Goal: Communication & Community: Share content

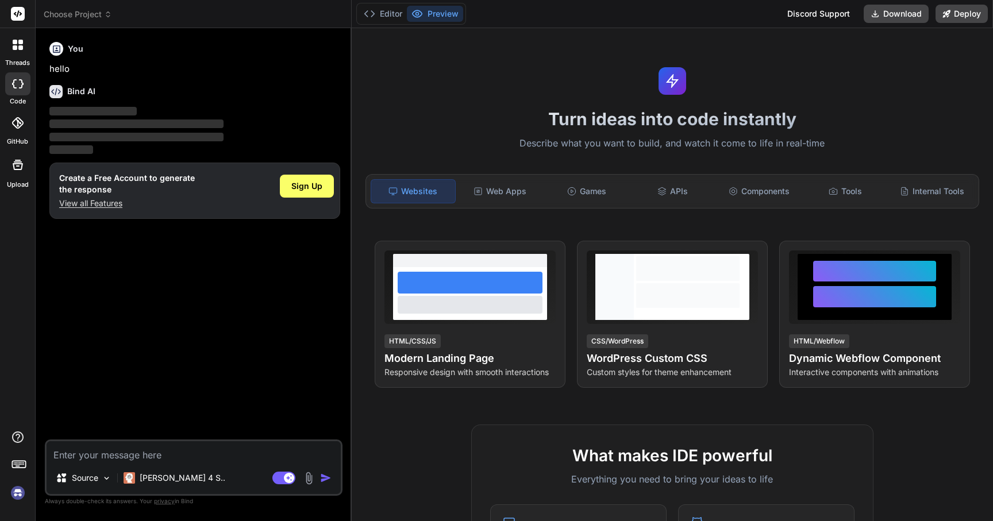
click at [18, 492] on img at bounding box center [18, 493] width 20 height 20
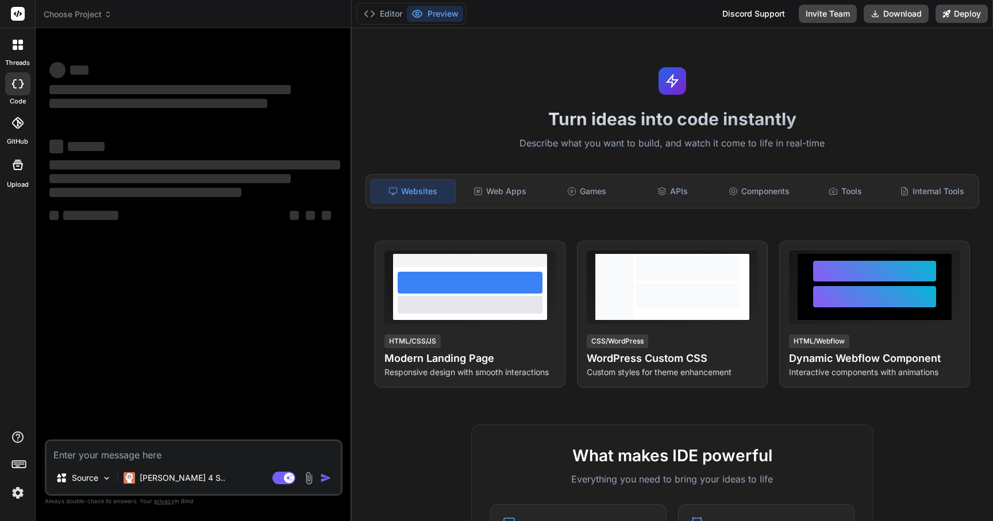
type textarea "x"
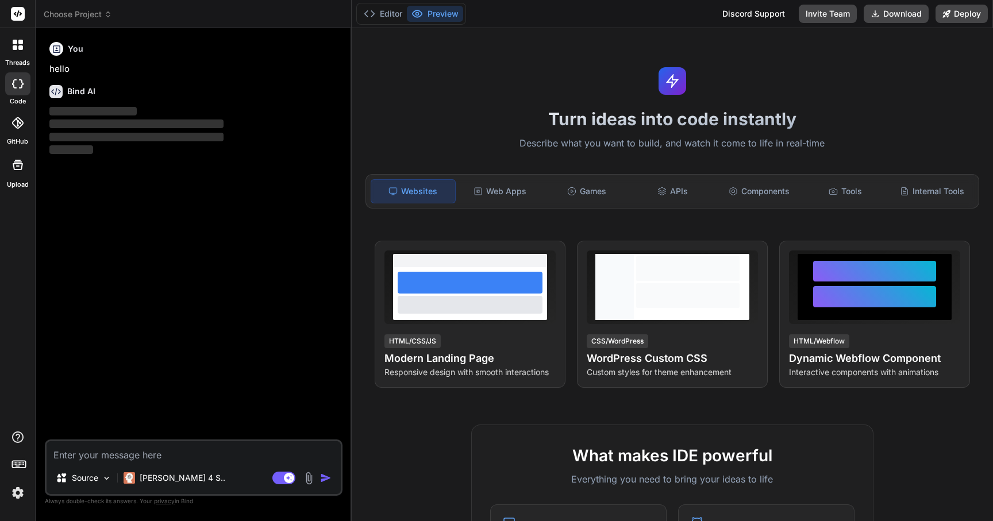
click at [14, 10] on rect at bounding box center [18, 14] width 14 height 14
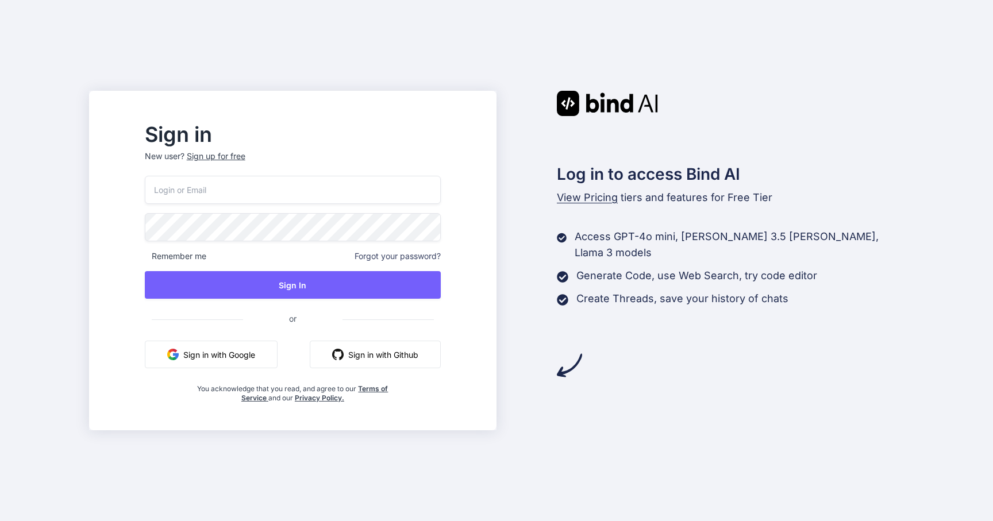
click at [311, 209] on div "Remember me Forgot your password? Sign In or Sign in with Google Sign in with G…" at bounding box center [293, 289] width 296 height 227
click at [341, 190] on input "email" at bounding box center [293, 190] width 296 height 28
type input "troy.kelly@blazeinterfaces.com"
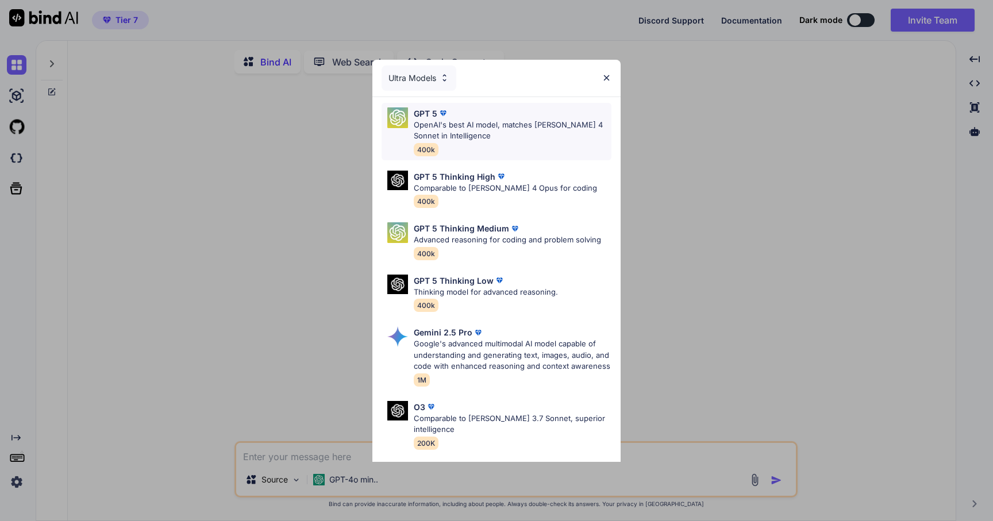
click at [493, 122] on p "OpenAI's best AI model, matches Claude 4 Sonnet in Intelligence" at bounding box center [513, 131] width 198 height 22
type textarea "x"
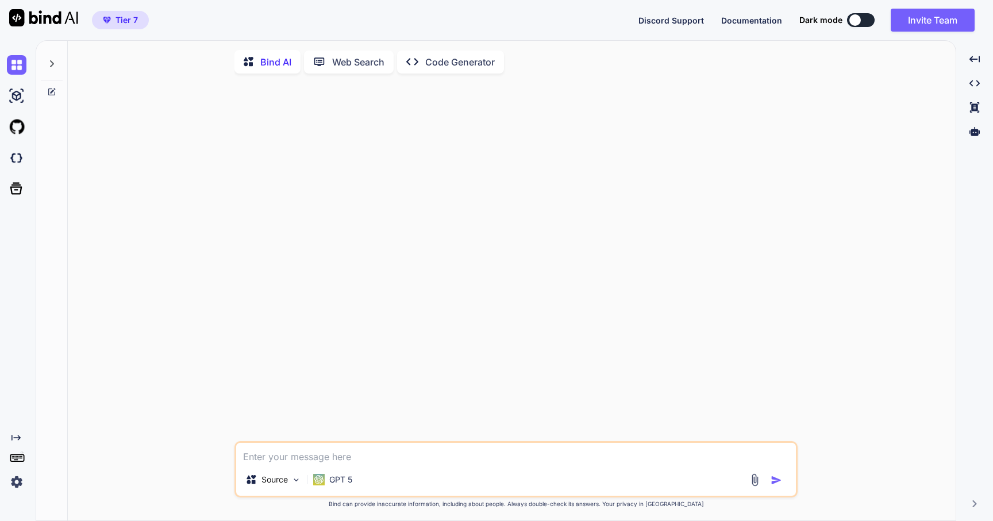
click at [407, 457] on textarea at bounding box center [516, 453] width 560 height 21
type textarea "I"
type textarea "x"
type textarea "Im"
type textarea "x"
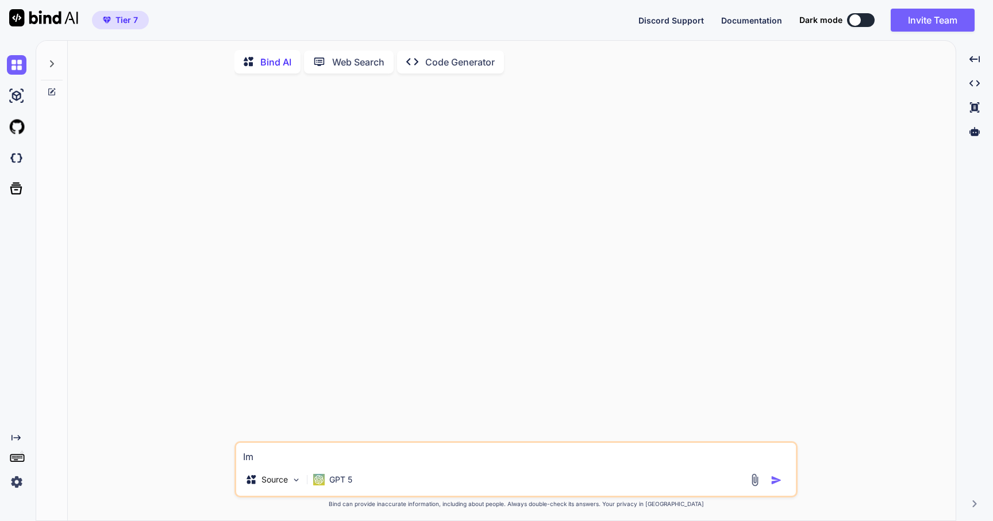
type textarea "Imp"
type textarea "x"
type textarea "Impr"
type textarea "x"
type textarea "Impro"
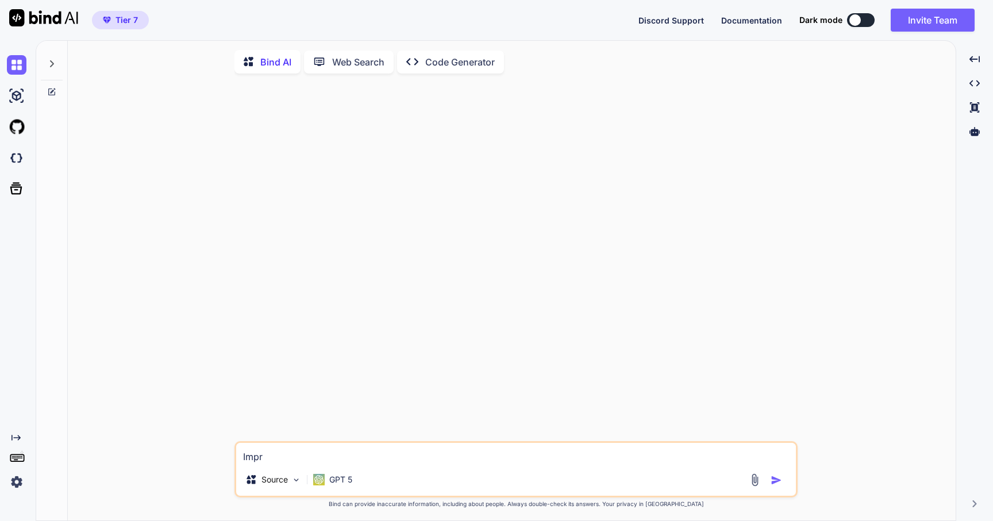
type textarea "x"
type textarea "Improv"
type textarea "x"
type textarea "Improve"
type textarea "x"
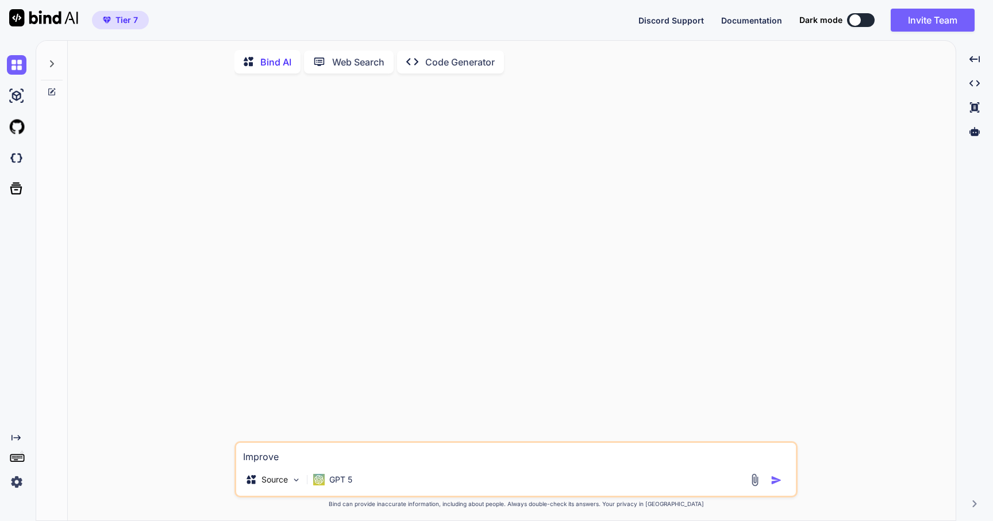
type textarea "Improve"
type textarea "x"
type textarea "Improve t"
type textarea "x"
type textarea "Improve th"
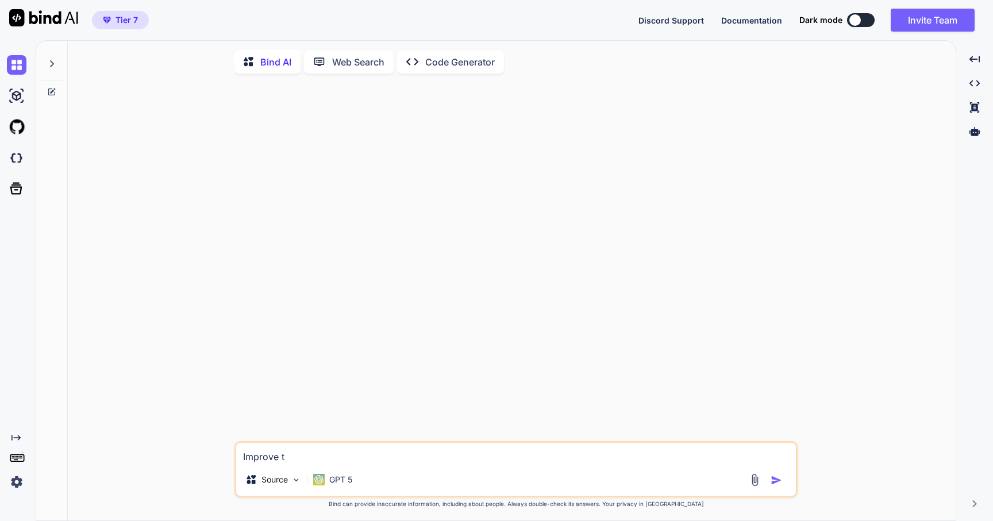
type textarea "x"
type textarea "Improve thi"
type textarea "x"
type textarea "Improve this"
type textarea "x"
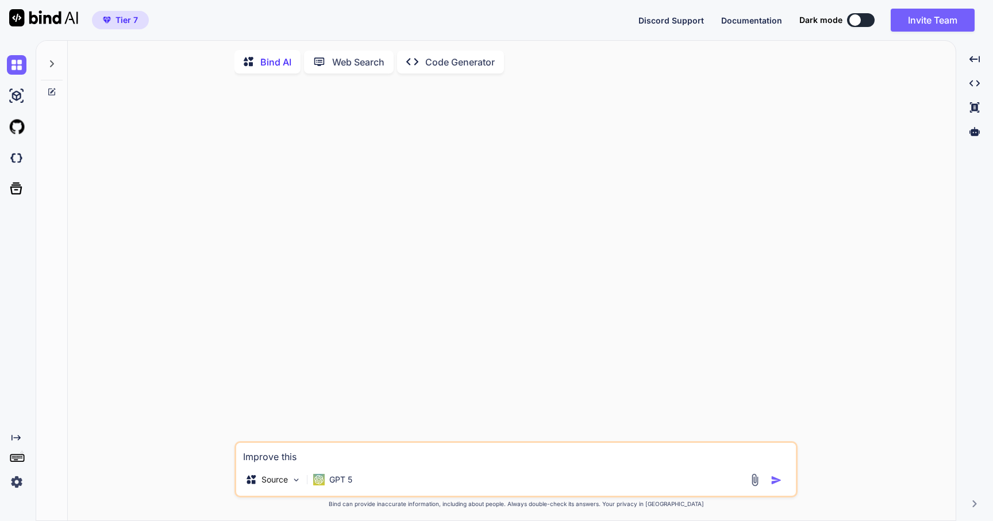
type textarea "Improve this"
type textarea "x"
type textarea "Improve this s"
type textarea "x"
type textarea "Improve this so"
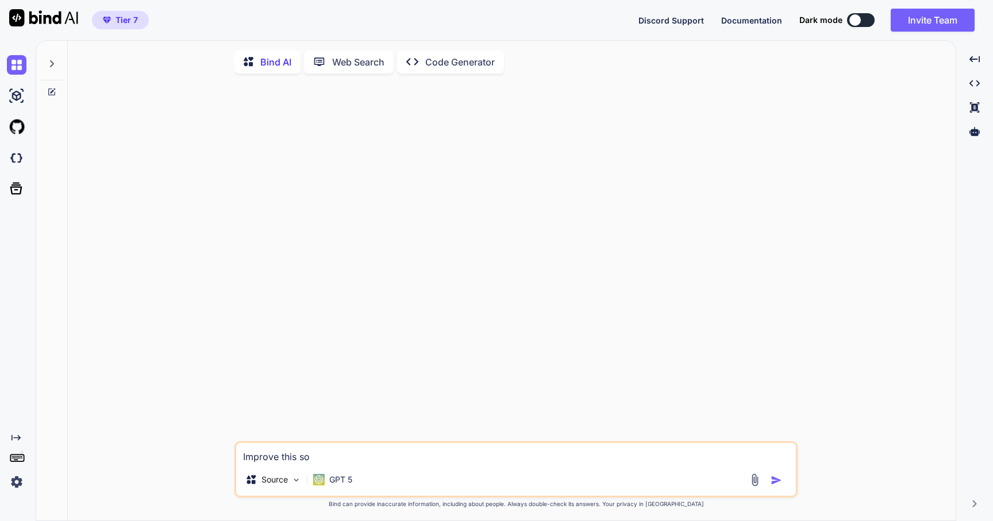
type textarea "x"
type textarea "Improve this soc"
type textarea "x"
type textarea "Improve this soci"
type textarea "x"
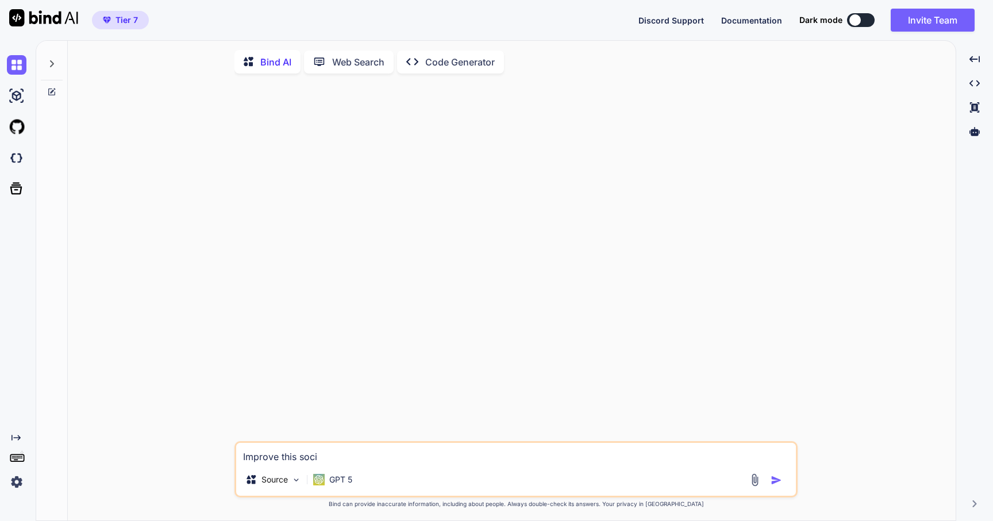
type textarea "Improve this socia"
type textarea "x"
type textarea "Improve this social"
type textarea "x"
type textarea "Improve this social"
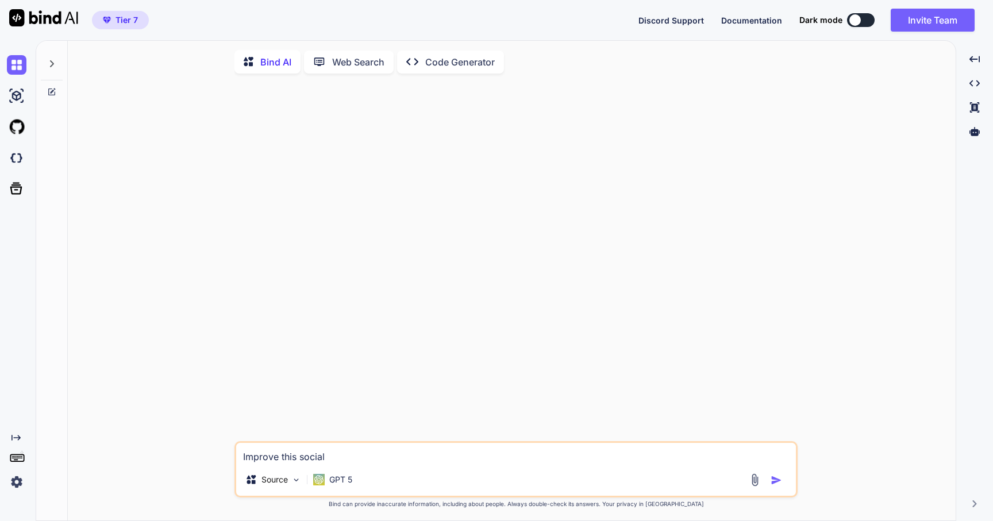
type textarea "x"
type textarea "Improve this social p"
type textarea "x"
type textarea "Improve this social po"
type textarea "x"
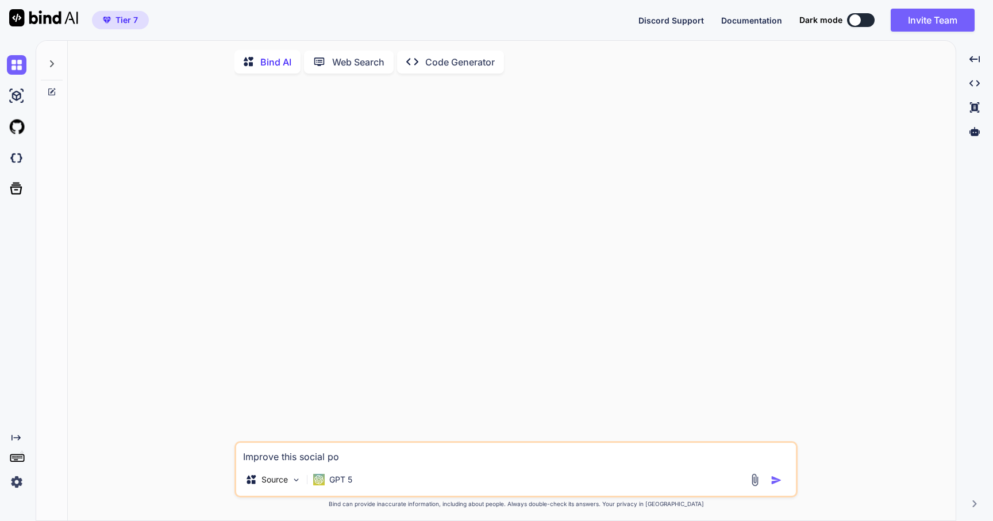
type textarea "Improve this social pos"
type textarea "x"
type textarea "Improve this social post"
type textarea "x"
type textarea "Improve this social post"
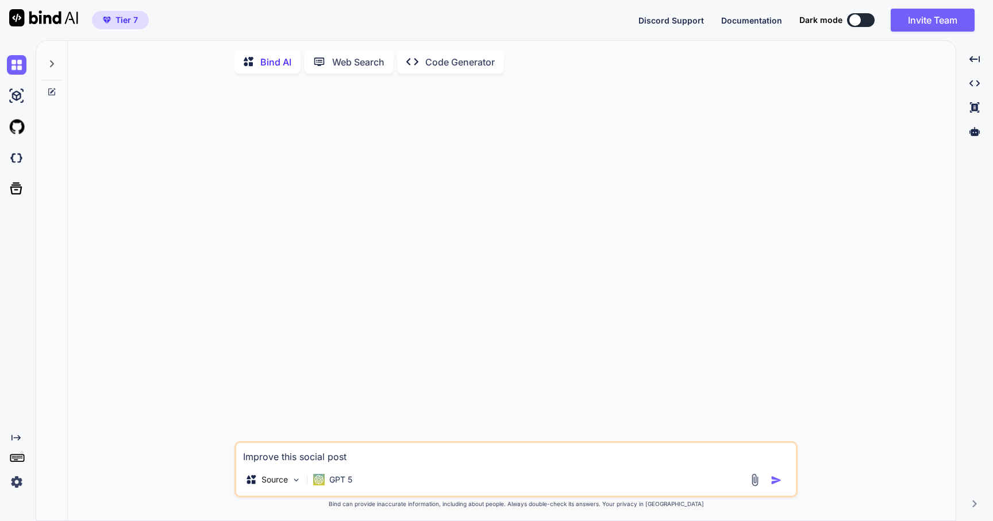
type textarea "x"
type textarea "Improve this social post f"
type textarea "x"
type textarea "Improve this social post fo"
type textarea "x"
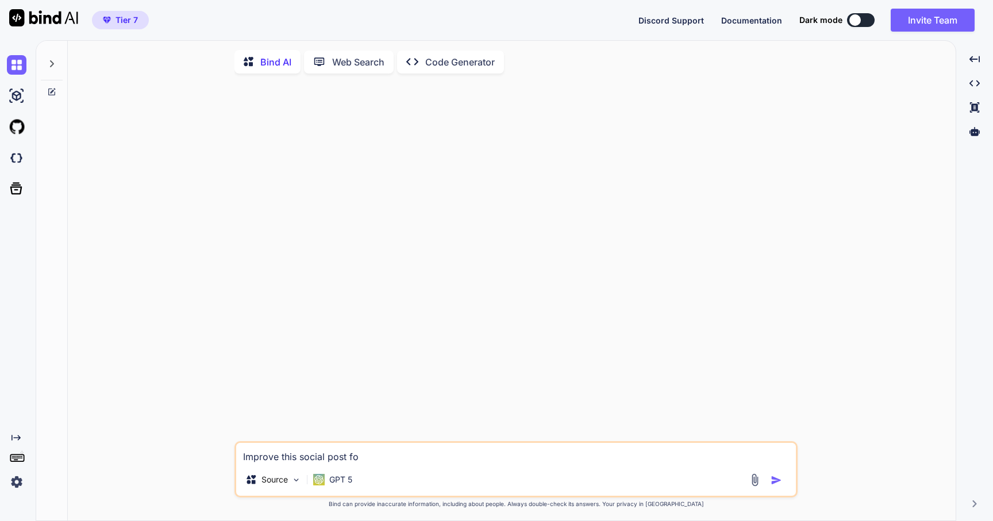
type textarea "Improve this social post for"
type textarea "x"
type textarea "Improve this social post for"
type textarea "x"
type textarea "Improve this social post for a"
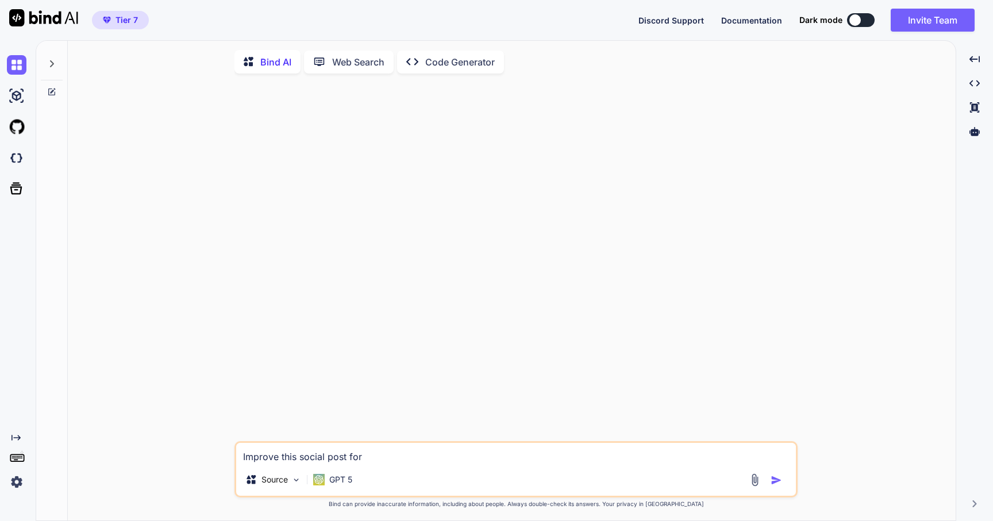
type textarea "x"
type textarea "Improve this social post for a"
type textarea "x"
type textarea "Improve this social post for a l"
type textarea "x"
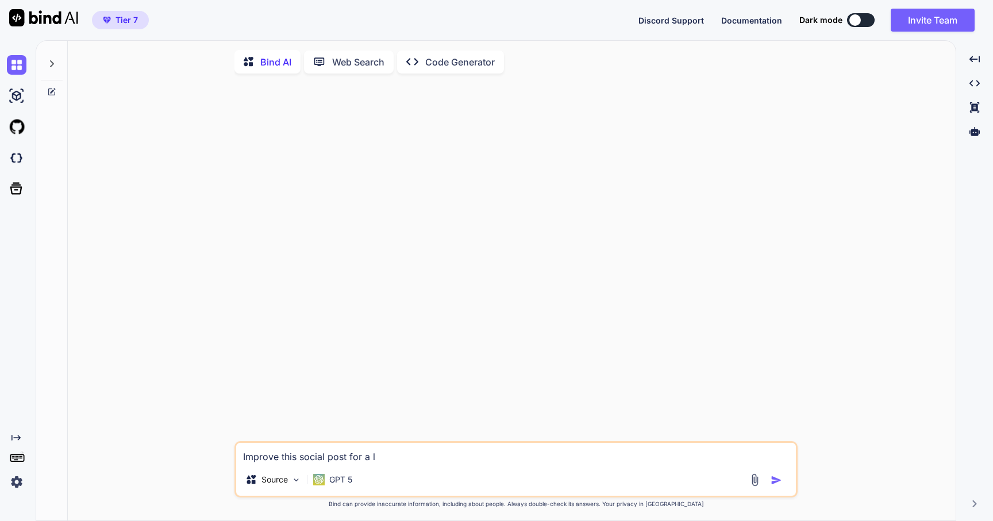
type textarea "Improve this social post for a lo"
type textarea "x"
type textarea "Improve this social post for a loc"
type textarea "x"
type textarea "Improve this social post for a loca"
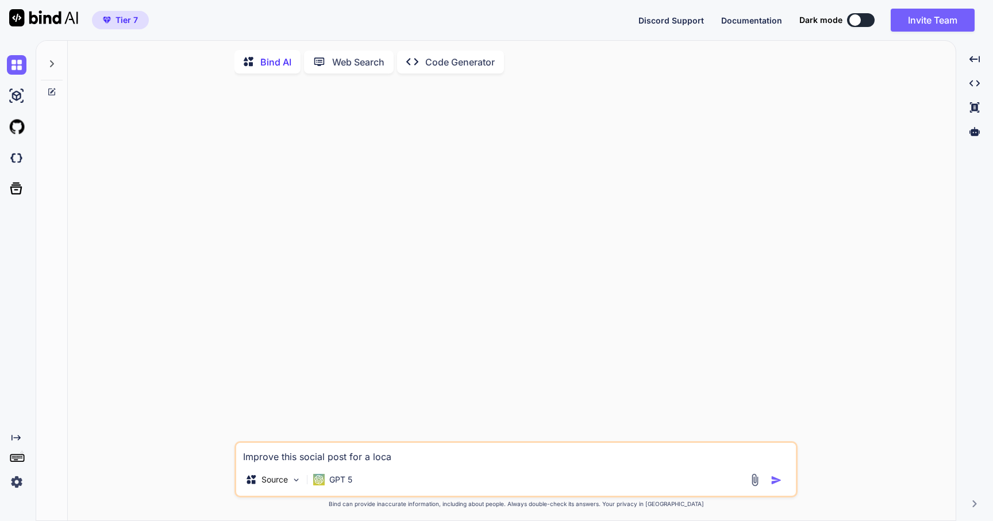
type textarea "x"
type textarea "Improve this social post for a local"
type textarea "x"
type textarea "Improve this social post for a local"
type textarea "x"
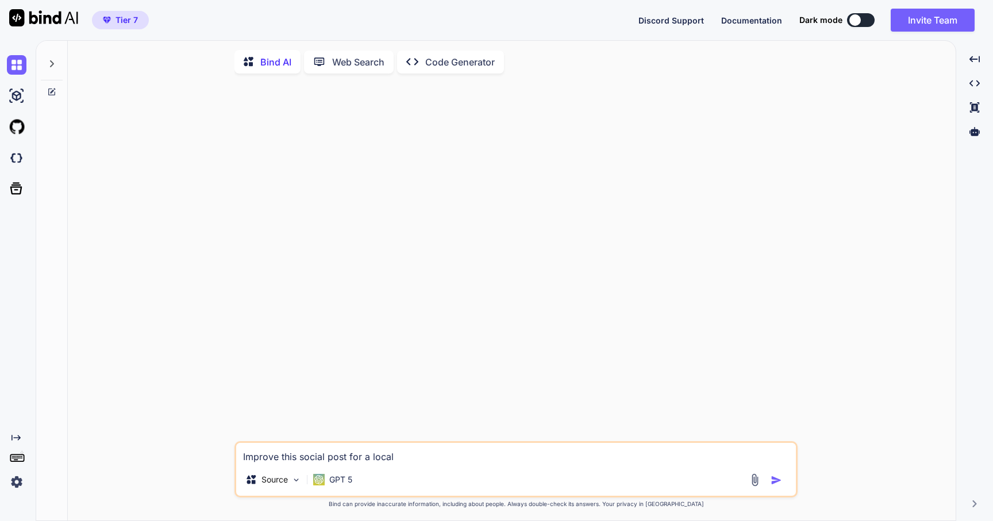
type textarea "Improve this social post for a local b"
type textarea "x"
type textarea "Improve this social post for a local bu"
type textarea "x"
type textarea "Improve this social post for a local but"
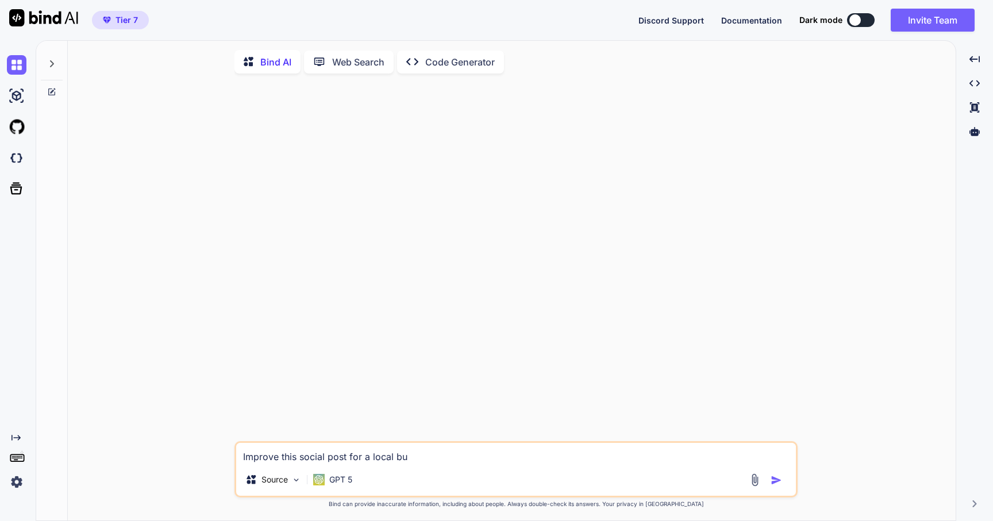
type textarea "x"
type textarea "Improve this social post for a local butc"
type textarea "x"
type textarea "Improve this social post for a local butch"
type textarea "x"
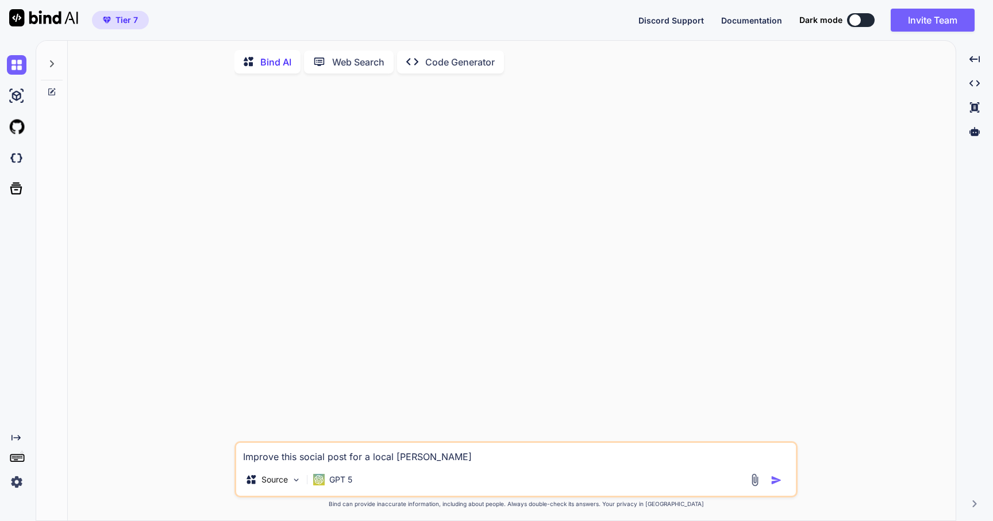
type textarea "Improve this social post for a local butche"
type textarea "x"
type textarea "Improve this social post for a local butcher"
type textarea "x"
type textarea "Improve this social post for a local butcher"
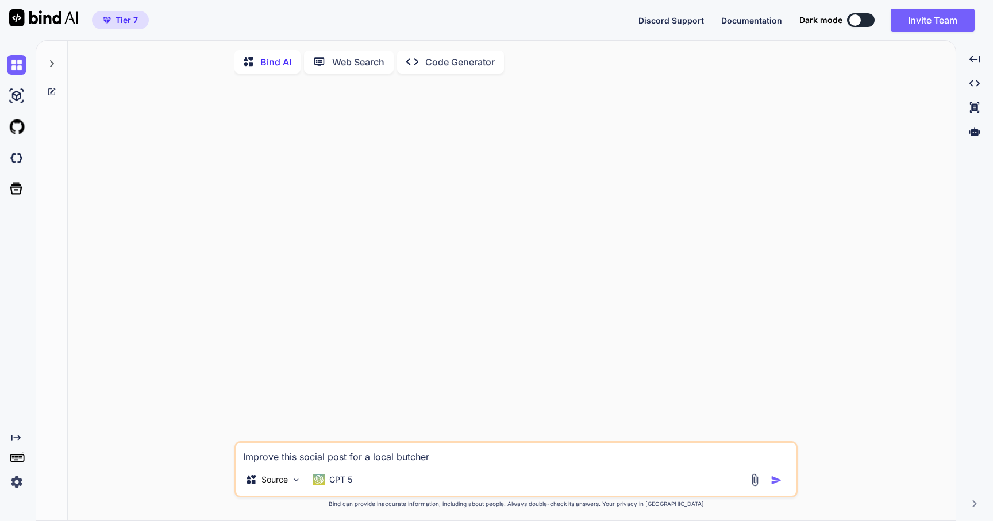
type textarea "x"
type textarea "Improve this social post for a local butcher s"
type textarea "x"
type textarea "Improve this social post for a local butcher sh"
type textarea "x"
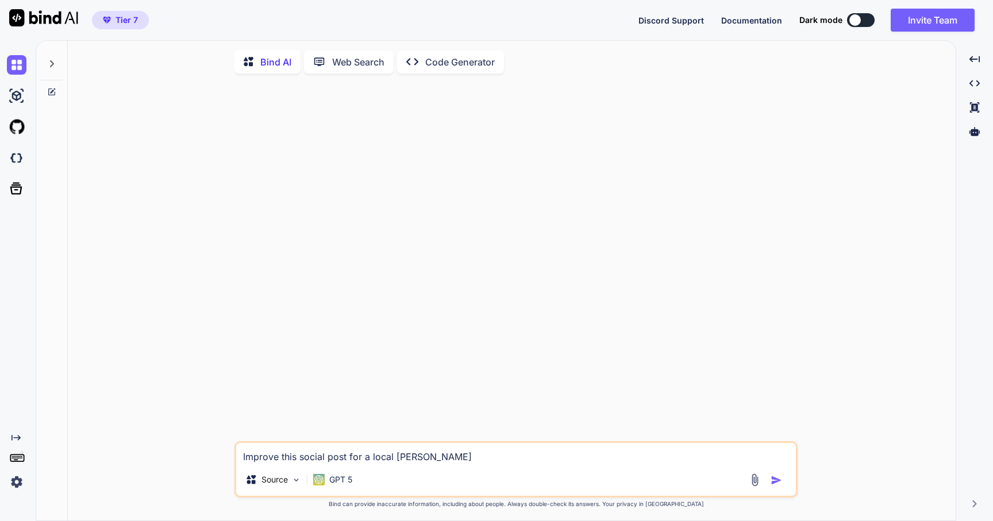
type textarea "Improve this social post for a local butcher sho"
type textarea "x"
type textarea "Improve this social post for a local butcher shot"
type textarea "x"
type textarea "Improve this social post for a local butcher shot:"
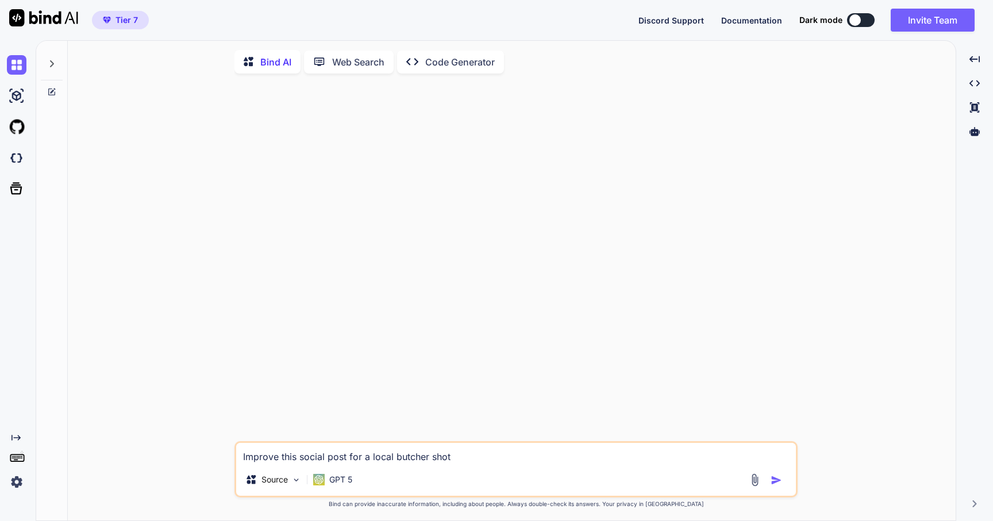
type textarea "x"
type textarea "Improve this social post for a local butcher shot"
type textarea "x"
type textarea "Improve this social post for a local butcher sho"
type textarea "x"
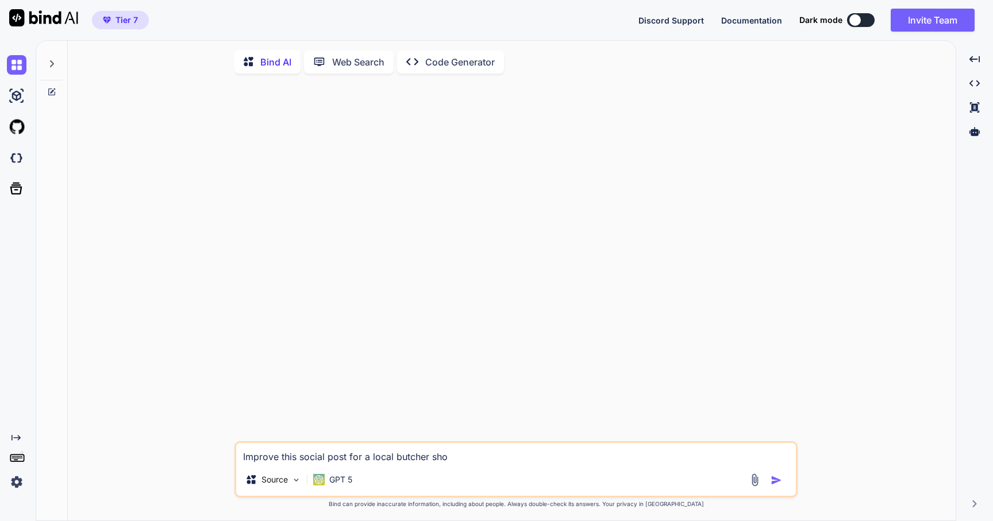
type textarea "Improve this social post for a local butcher shop"
type textarea "x"
type textarea "Improve this social post for a local butcher shop:"
type textarea "x"
type textarea "Improve this social post for a local butcher shop:"
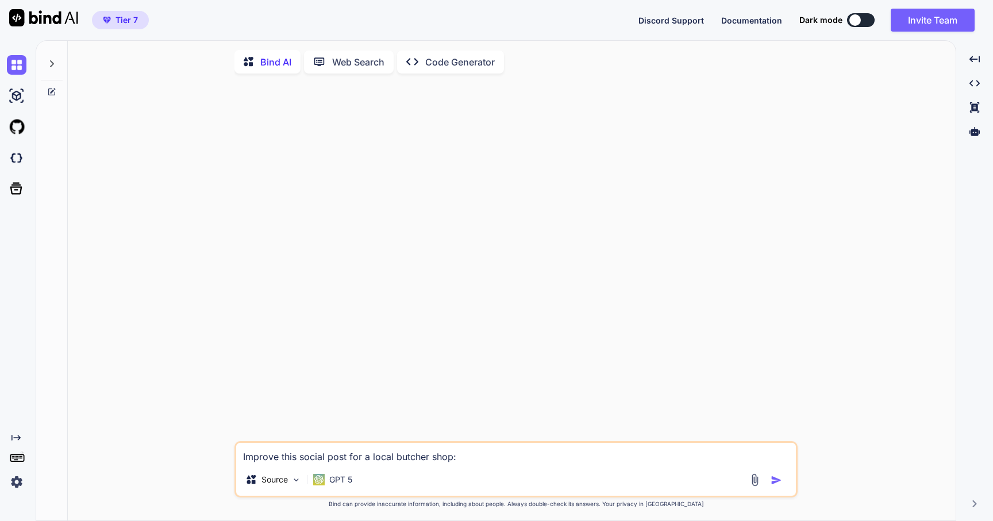
type textarea "x"
type textarea "Improve this social post for a local butcher shop: ""
type textarea "x"
paste textarea "Steaks! Party Trays! Burgers with ALL the Fixin's! Yep… We've Got Your Game Day…"
type textarea "Improve this social post for a local butcher shop: "Steaks! Party Trays! Burger…"
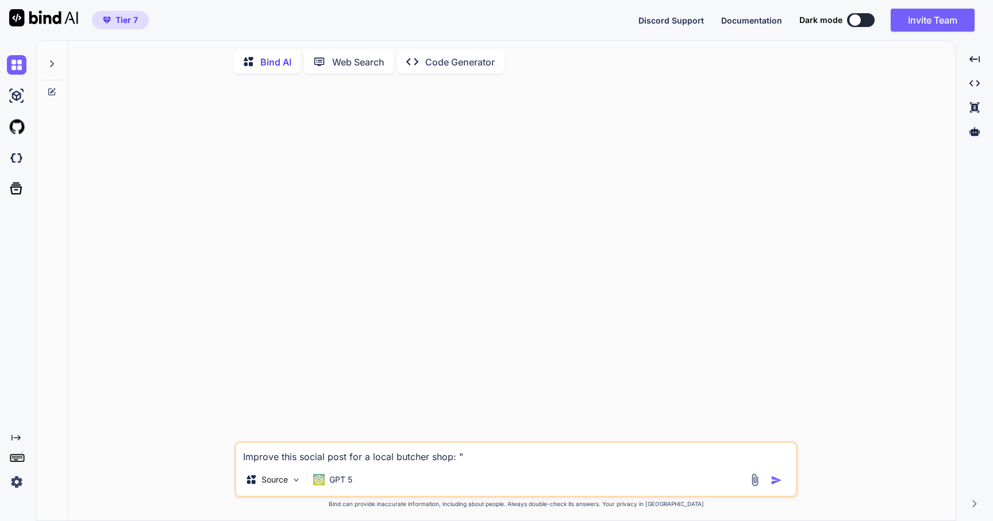
type textarea "x"
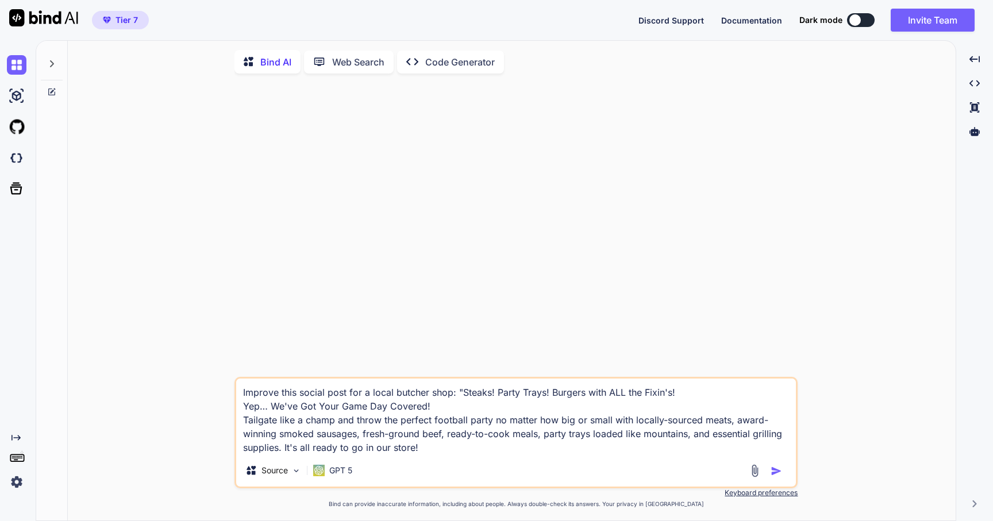
click at [301, 394] on textarea "Improve this social post for a local butcher shop: "Steaks! Party Trays! Burger…" at bounding box center [516, 417] width 560 height 76
type textarea "Improve this fsocial post for a local butcher shop: "Steaks! Party Trays! Burge…"
type textarea "x"
type textarea "Improve this fosocial post for a local butcher shop: "Steaks! Party Trays! Burg…"
type textarea "x"
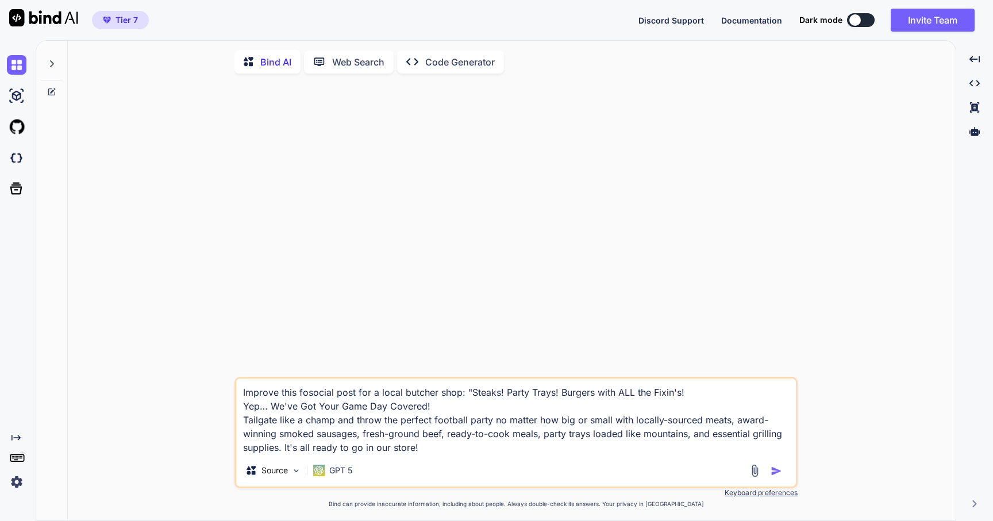
type textarea "Improve this foosocial post for a local butcher shop: "Steaks! Party Trays! Bur…"
type textarea "x"
type textarea "Improve this footsocial post for a local butcher shop: "Steaks! Party Trays! Bu…"
type textarea "x"
type textarea "Improve this footbsocial post for a local butcher shop: "Steaks! Party Trays! B…"
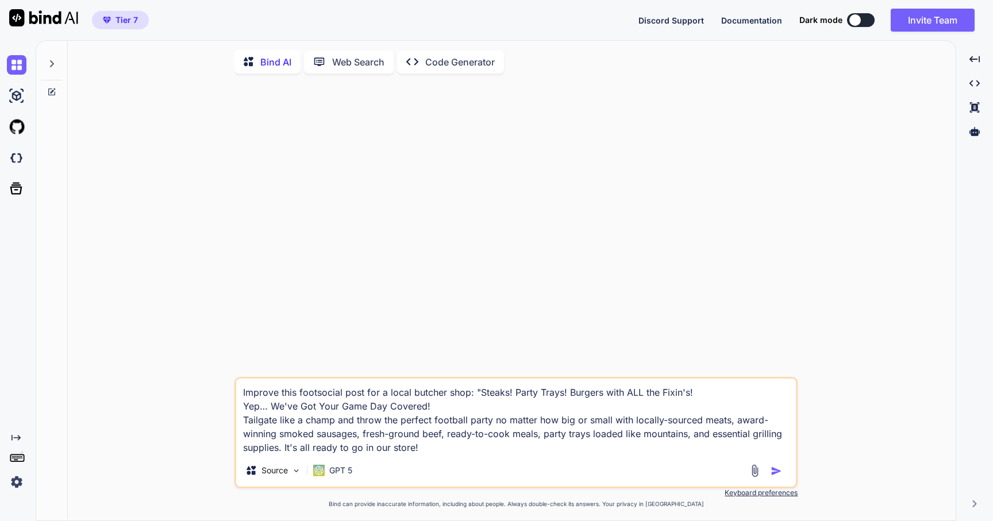
type textarea "x"
type textarea "Improve this footbasocial post for a local butcher shop: "Steaks! Party Trays! …"
type textarea "x"
type textarea "Improve this footbalsocial post for a local butcher shop: "Steaks! Party Trays!…"
type textarea "x"
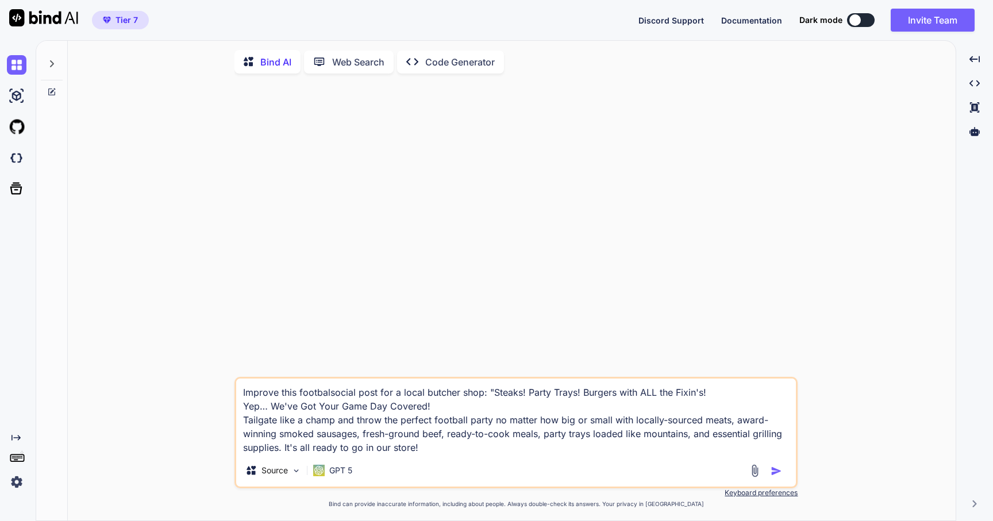
type textarea "Improve this footballsocial post for a local butcher shop: "Steaks! Party Trays…"
type textarea "x"
type textarea "Improve this football social post for a local butcher shop: "Steaks! Party Tray…"
type textarea "x"
type textarea "Improve this football ssocial post for a local butcher shop: "Steaks! Party Tra…"
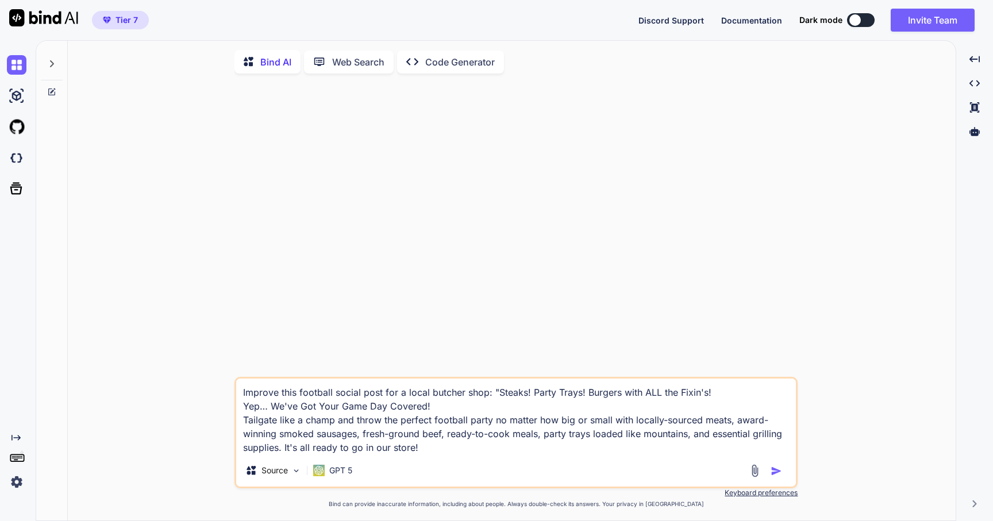
type textarea "x"
type textarea "Improve this football sesocial post for a local butcher shop: "Steaks! Party Tr…"
type textarea "x"
type textarea "Improve this football seasocial post for a local butcher shop: "Steaks! Party T…"
type textarea "x"
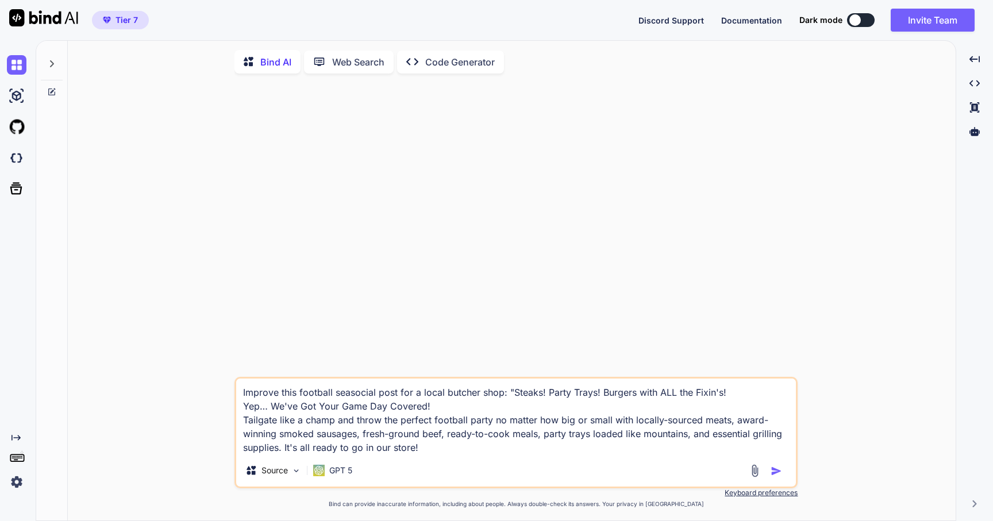
type textarea "Improve this football seassocial post for a local butcher shop: "Steaks! Party …"
type textarea "x"
type textarea "Improve this football seasosocial post for a local butcher shop: "Steaks! Party…"
type textarea "x"
type textarea "Improve this football seasonsocial post for a local butcher shop: "Steaks! Part…"
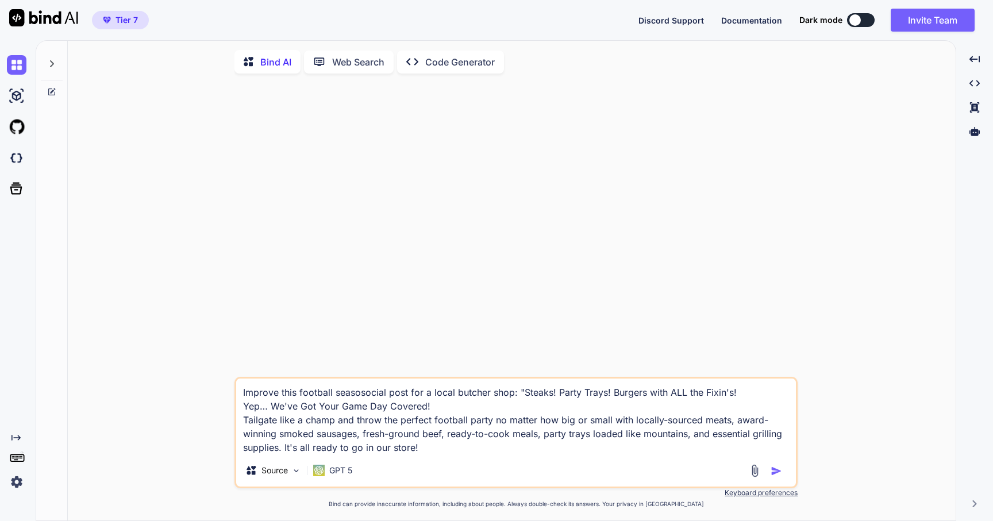
type textarea "x"
type textarea "Improve this football season social post for a local butcher shop: "Steaks! Par…"
click at [438, 450] on textarea "Improve this football season social post for a local butcher shop: "Steaks! Par…" at bounding box center [516, 417] width 560 height 76
type textarea "x"
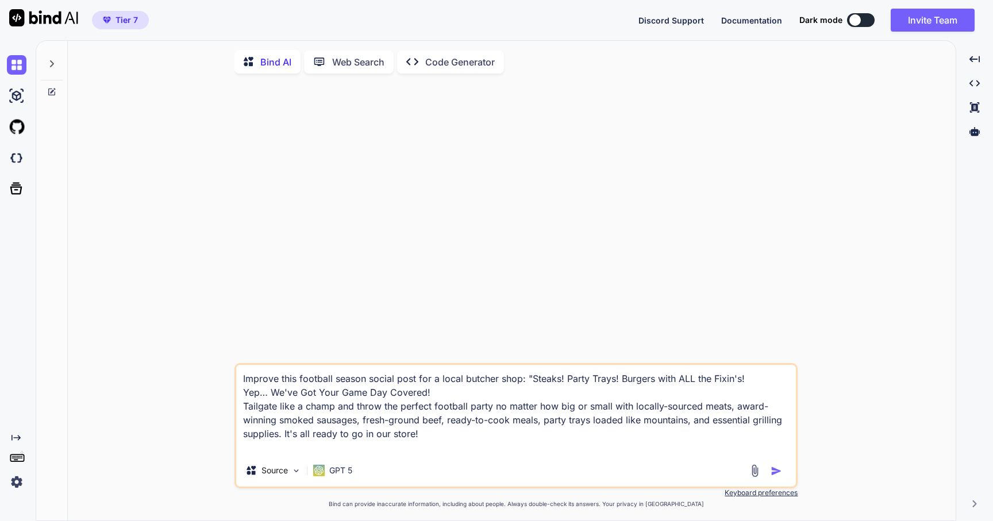
paste textarea "Our HUGE party trays are loaded with the best meats and cheeses!"
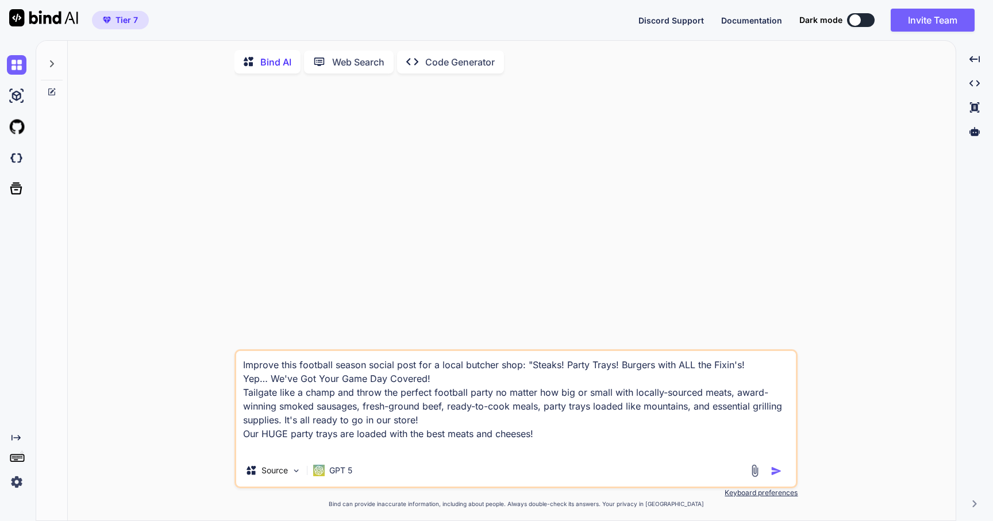
click at [247, 372] on textarea "Improve this football season social post for a local butcher shop: "Steaks! Par…" at bounding box center [516, 402] width 560 height 103
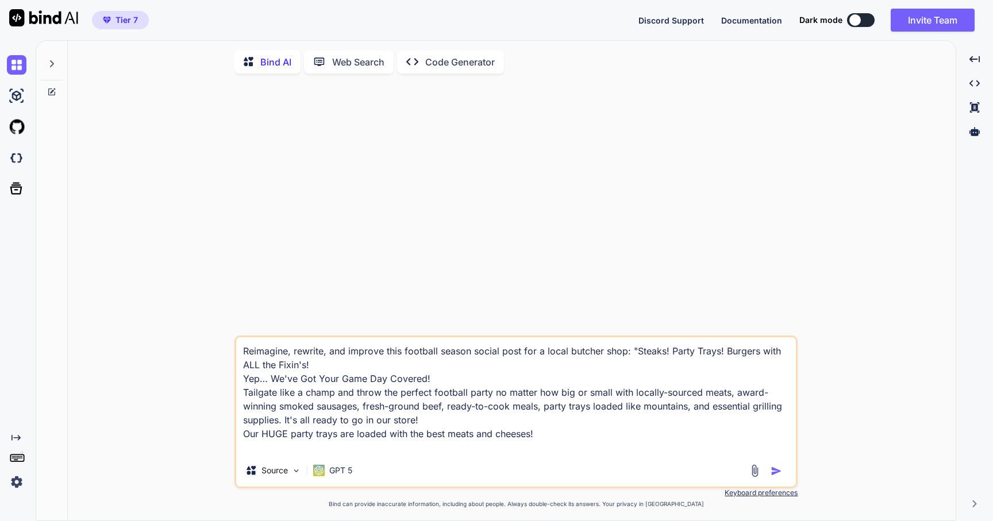
click at [512, 447] on textarea "Reimagine, rewrite, and improve this football season social post for a local bu…" at bounding box center [516, 395] width 560 height 117
paste textarea "We have the BEST Grill-Ready meats and treats! Order online and pick up in stor…"
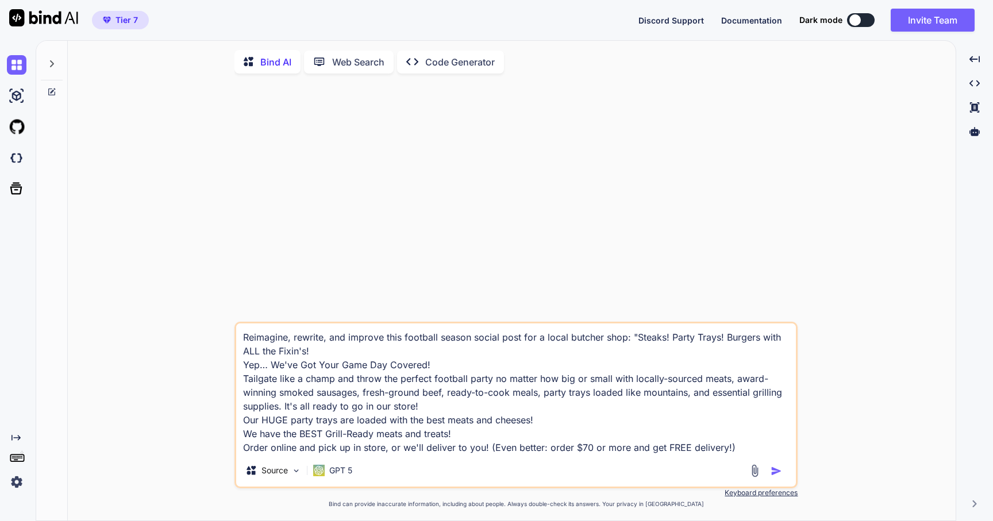
click at [625, 340] on textarea "Reimagine, rewrite, and improve this football season social post for a local bu…" at bounding box center [516, 389] width 560 height 131
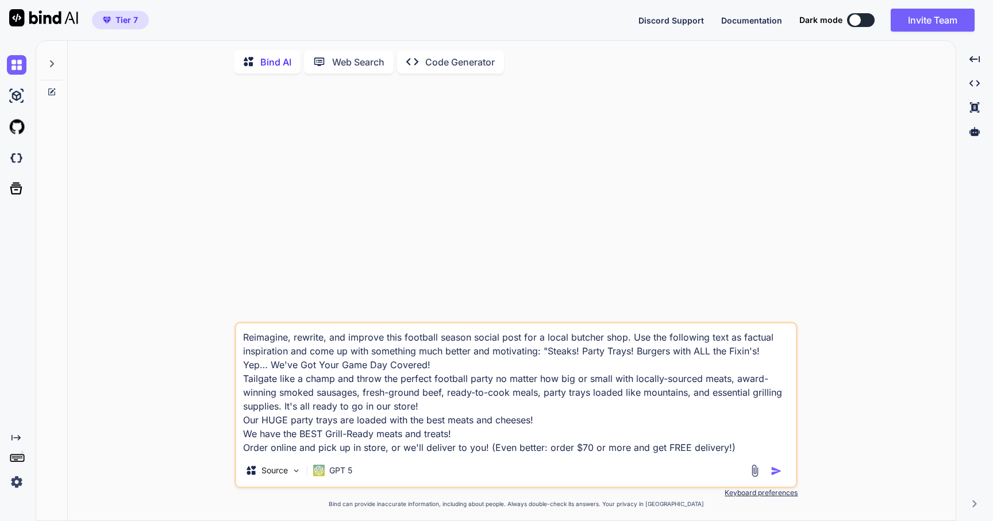
click at [743, 448] on textarea "Reimagine, rewrite, and improve this football season social post for a local bu…" at bounding box center [516, 389] width 560 height 131
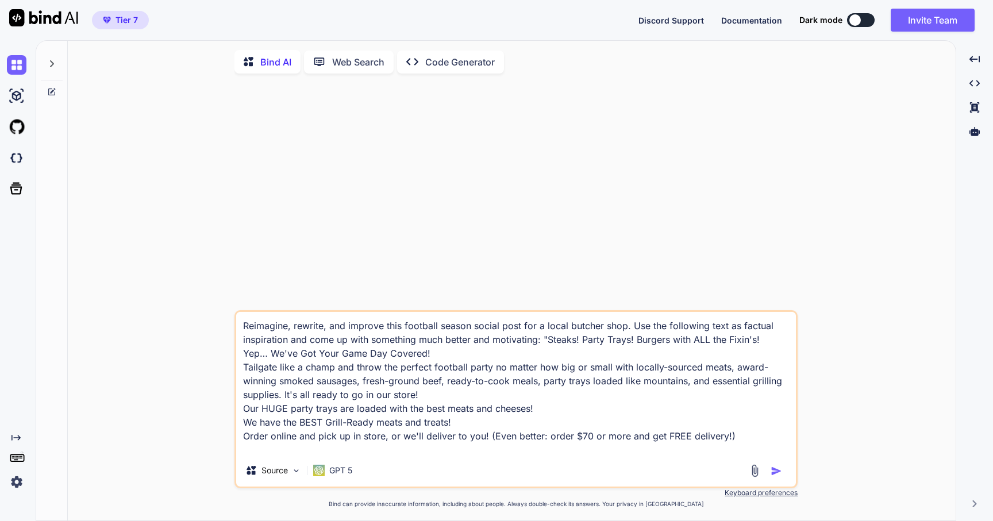
paste textarea "You'll find SO MUCH MORE for football season in your local Westphalia Market st…"
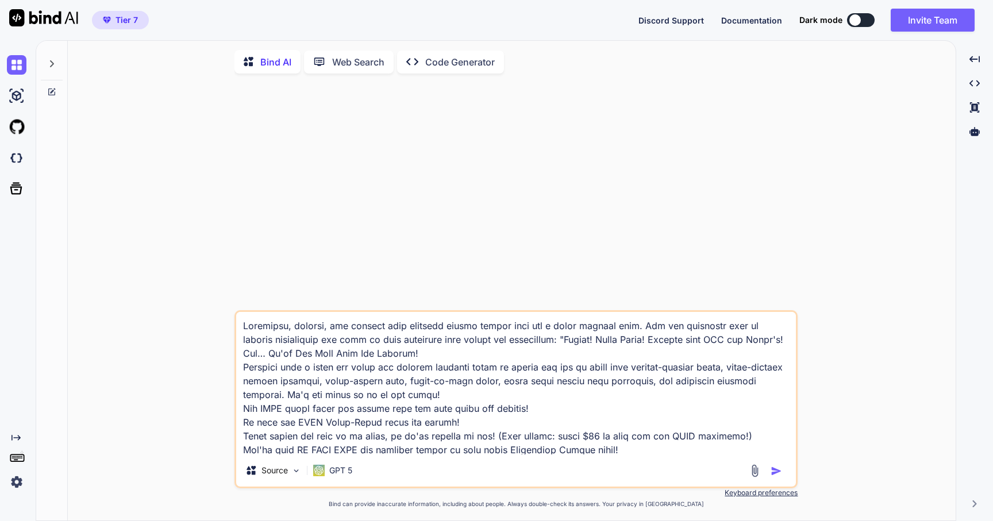
scroll to position [42, 0]
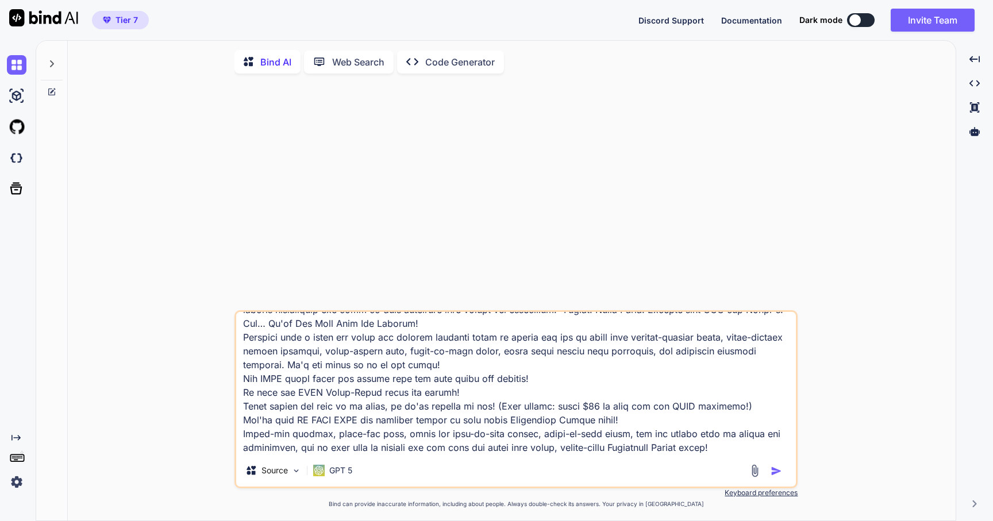
click at [351, 413] on textarea at bounding box center [516, 383] width 560 height 143
click at [638, 410] on textarea at bounding box center [516, 383] width 560 height 143
type textarea "Reimagine, rewrite, and improve this football season social post for a local bu…"
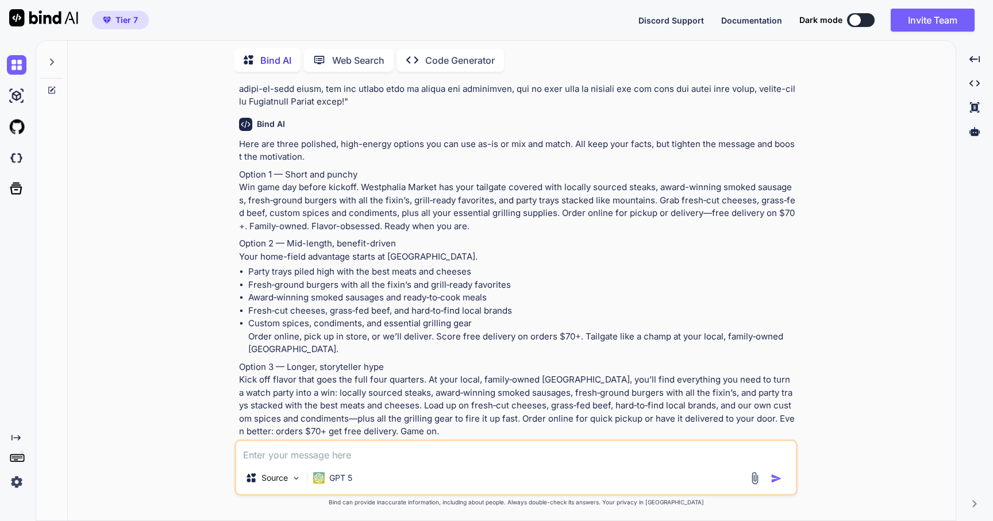
scroll to position [166, 0]
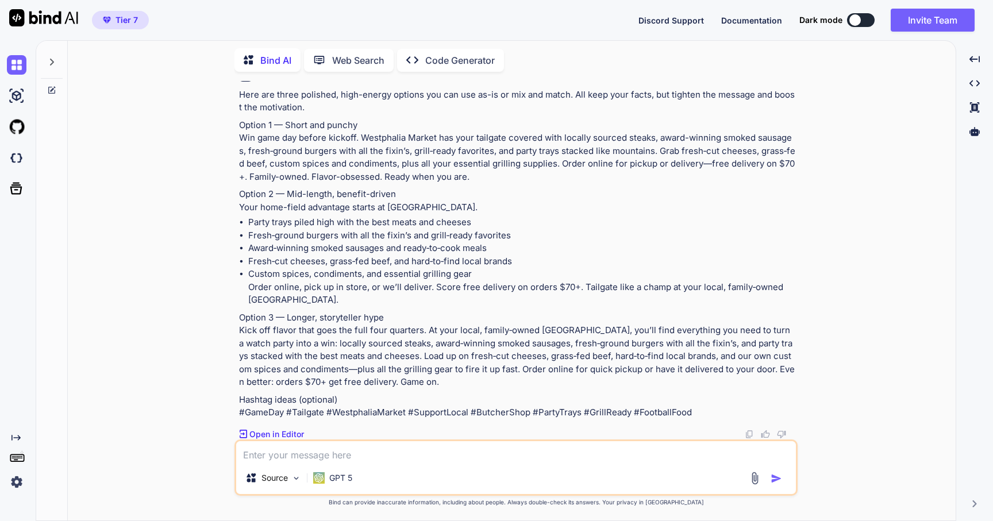
click at [303, 457] on textarea at bounding box center [516, 451] width 560 height 21
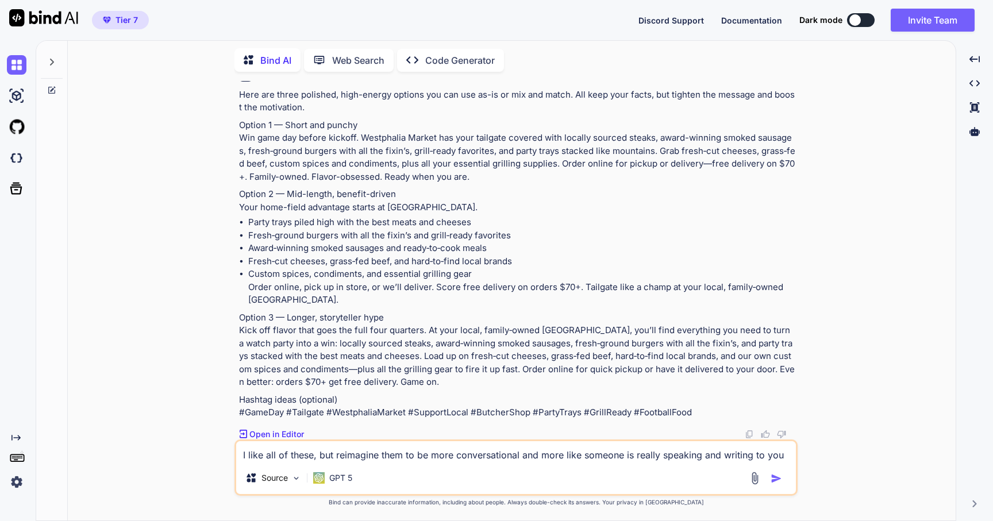
type textarea "I like all of these, but reimagine them to be more conversational and more like…"
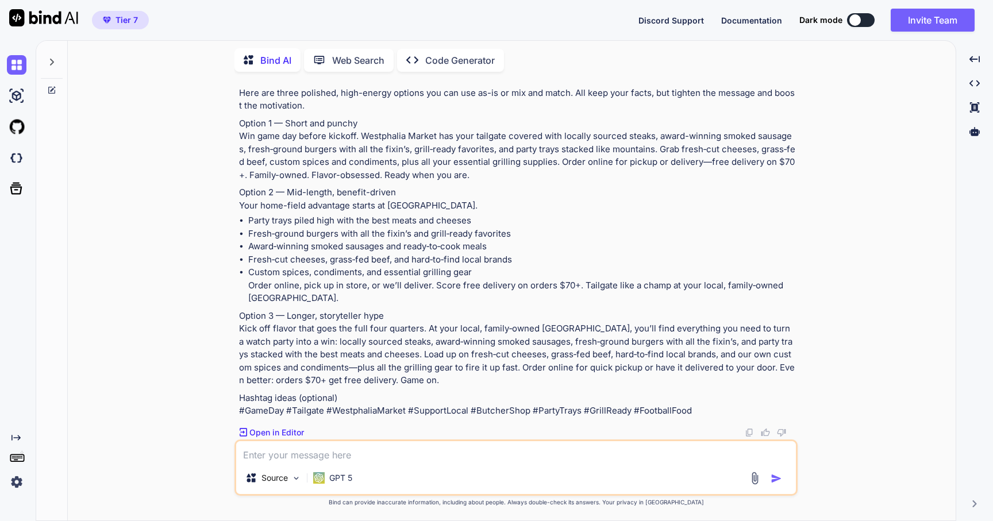
scroll to position [158, 0]
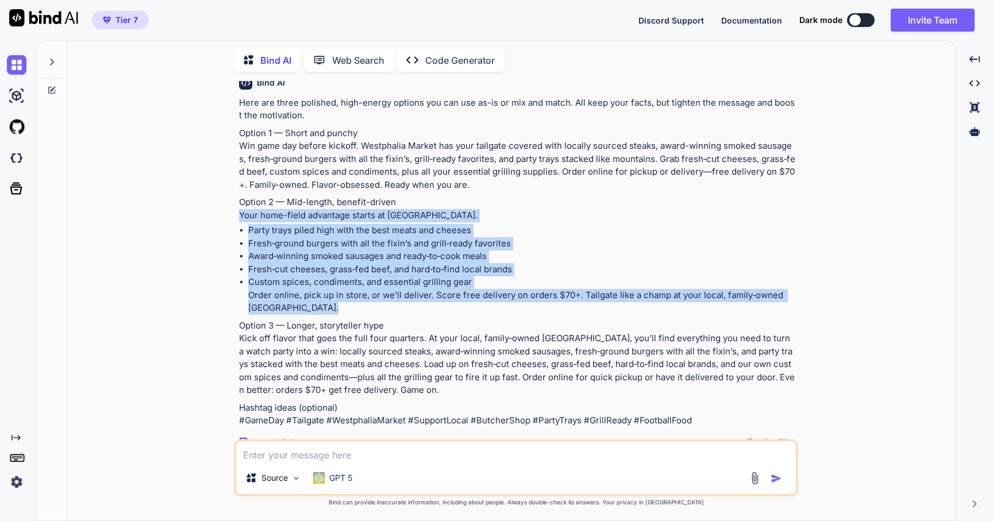
drag, startPoint x: 240, startPoint y: 215, endPoint x: 346, endPoint y: 305, distance: 139.1
click at [346, 305] on div "Here are three polished, high-energy options you can use as-is or mix and match…" at bounding box center [517, 262] width 556 height 331
copy div "Your home-field advantage starts at Westphalia Market. Party trays piled high w…"
